Goal: Communication & Community: Participate in discussion

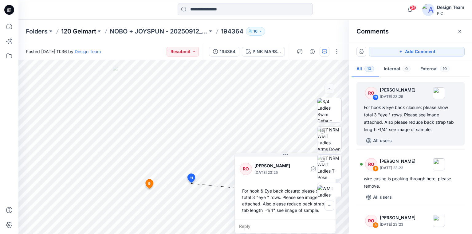
click at [92, 33] on p "120 Gelmart" at bounding box center [78, 31] width 35 height 9
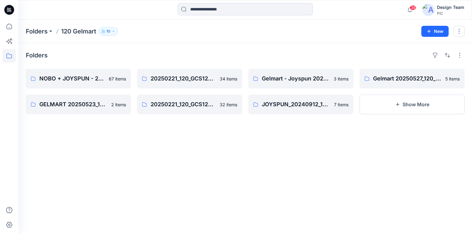
click at [11, 10] on icon at bounding box center [9, 10] width 10 height 10
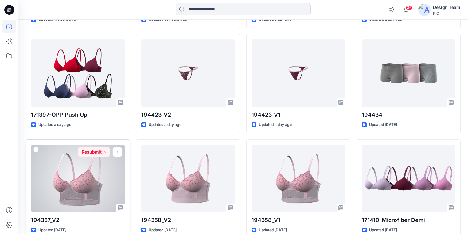
scroll to position [1116, 0]
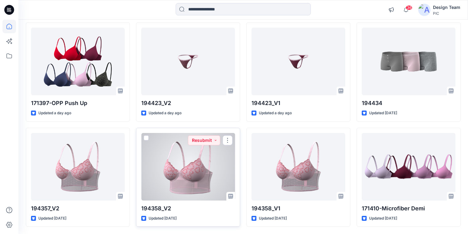
click at [191, 172] on div at bounding box center [188, 167] width 94 height 68
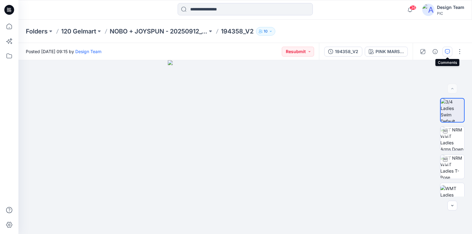
click at [448, 50] on icon "button" at bounding box center [447, 51] width 5 height 5
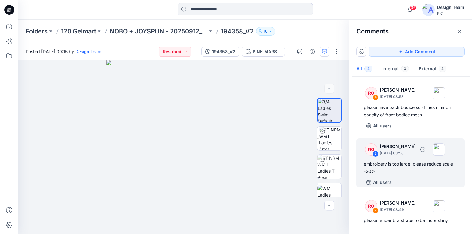
click at [376, 162] on div "embroidery is too large, please reduce scale -20%" at bounding box center [410, 167] width 93 height 15
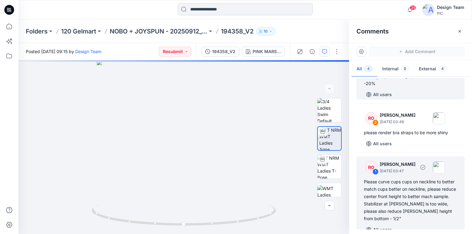
scroll to position [89, 0]
click at [389, 195] on div "Please curve cups cups on neckline to better match cups better on neckline, ple…" at bounding box center [410, 199] width 93 height 44
